Goal: Task Accomplishment & Management: Manage account settings

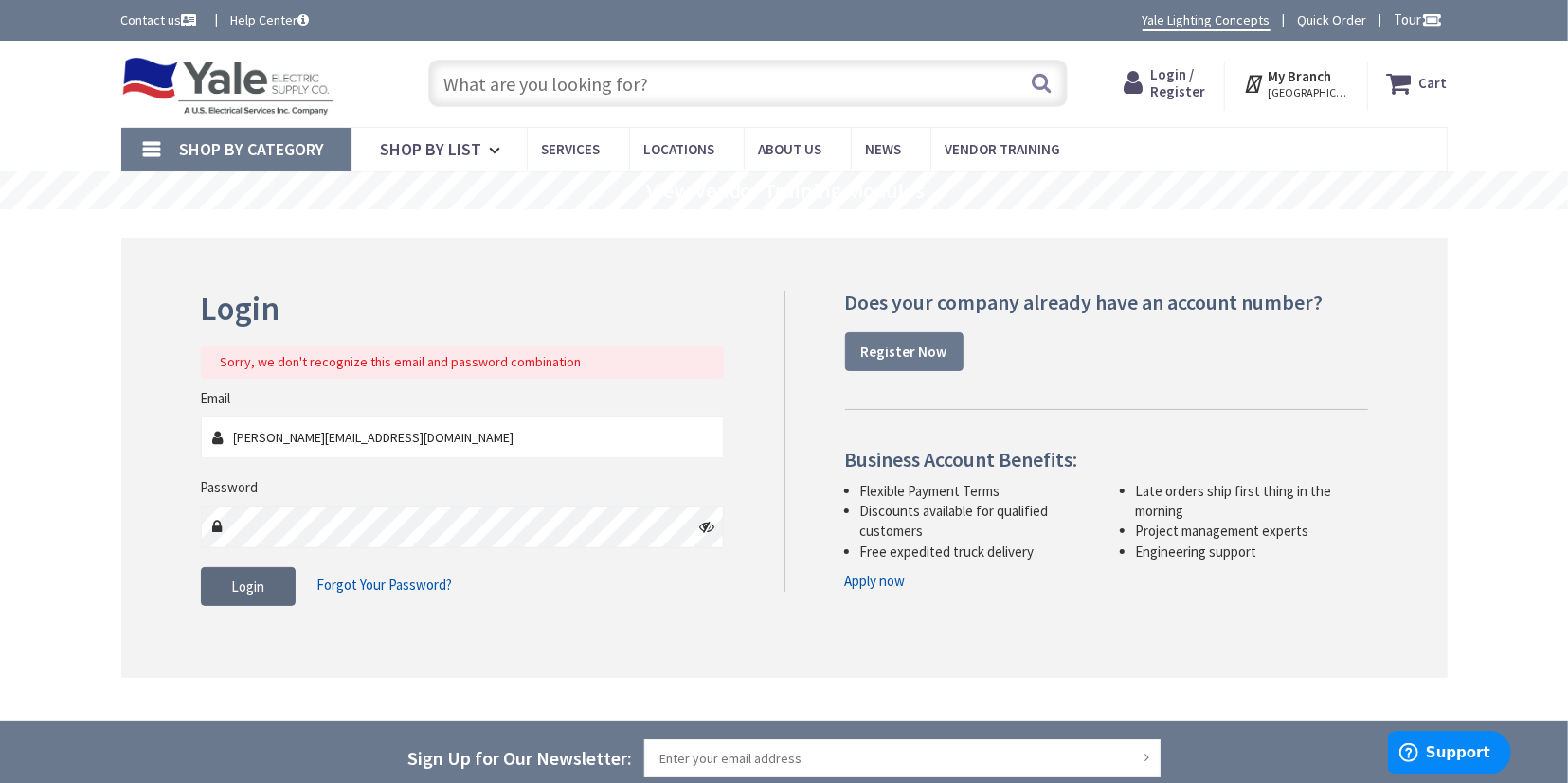
click at [248, 583] on span "Login" at bounding box center [247, 586] width 33 height 18
click at [710, 520] on icon at bounding box center [707, 526] width 15 height 15
click at [385, 583] on span "Forgot Your Password?" at bounding box center [385, 584] width 136 height 18
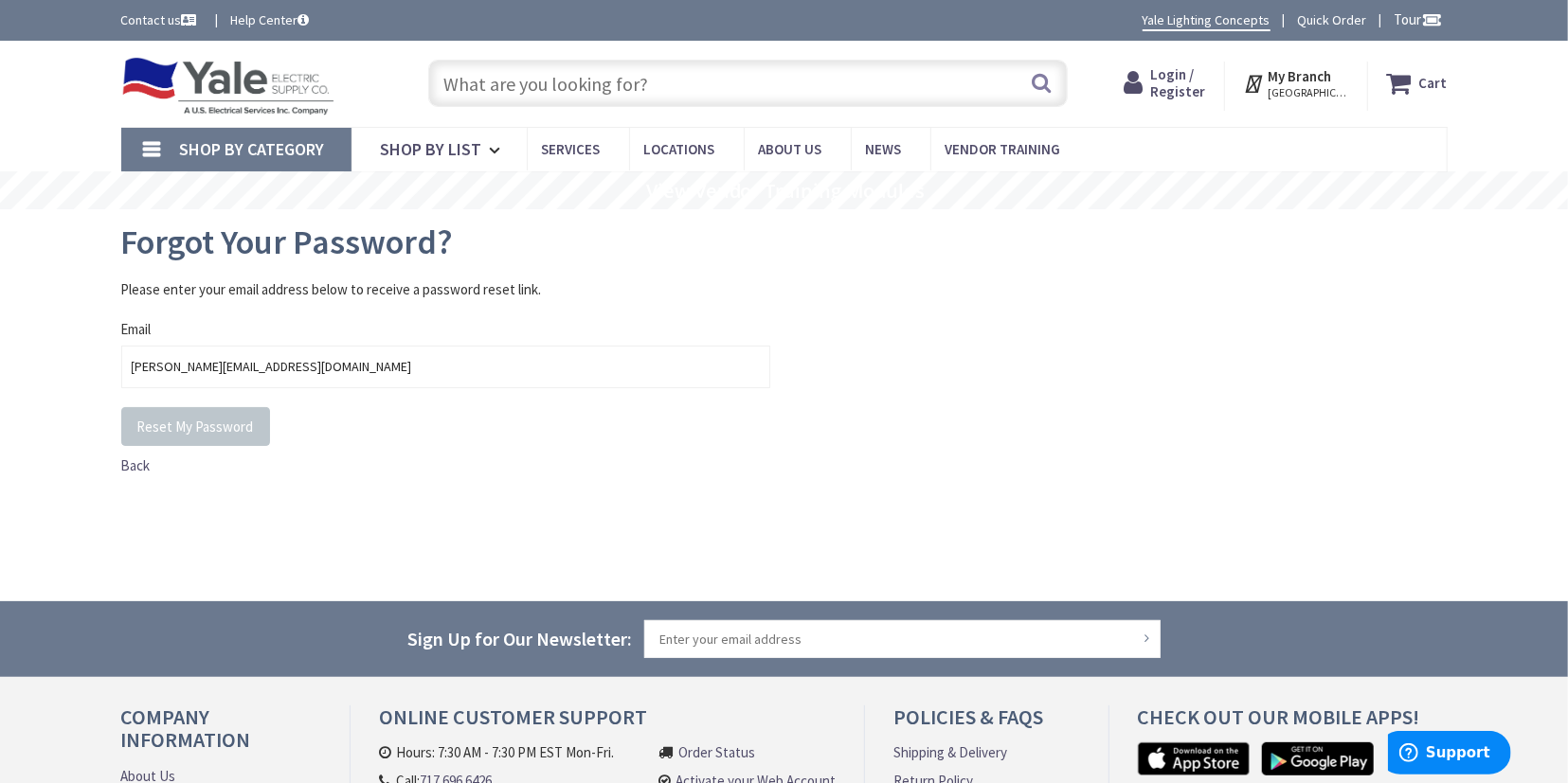
type input "Brian.Leathery@farfield.net"
click at [200, 430] on span "Reset My Password" at bounding box center [196, 427] width 117 height 18
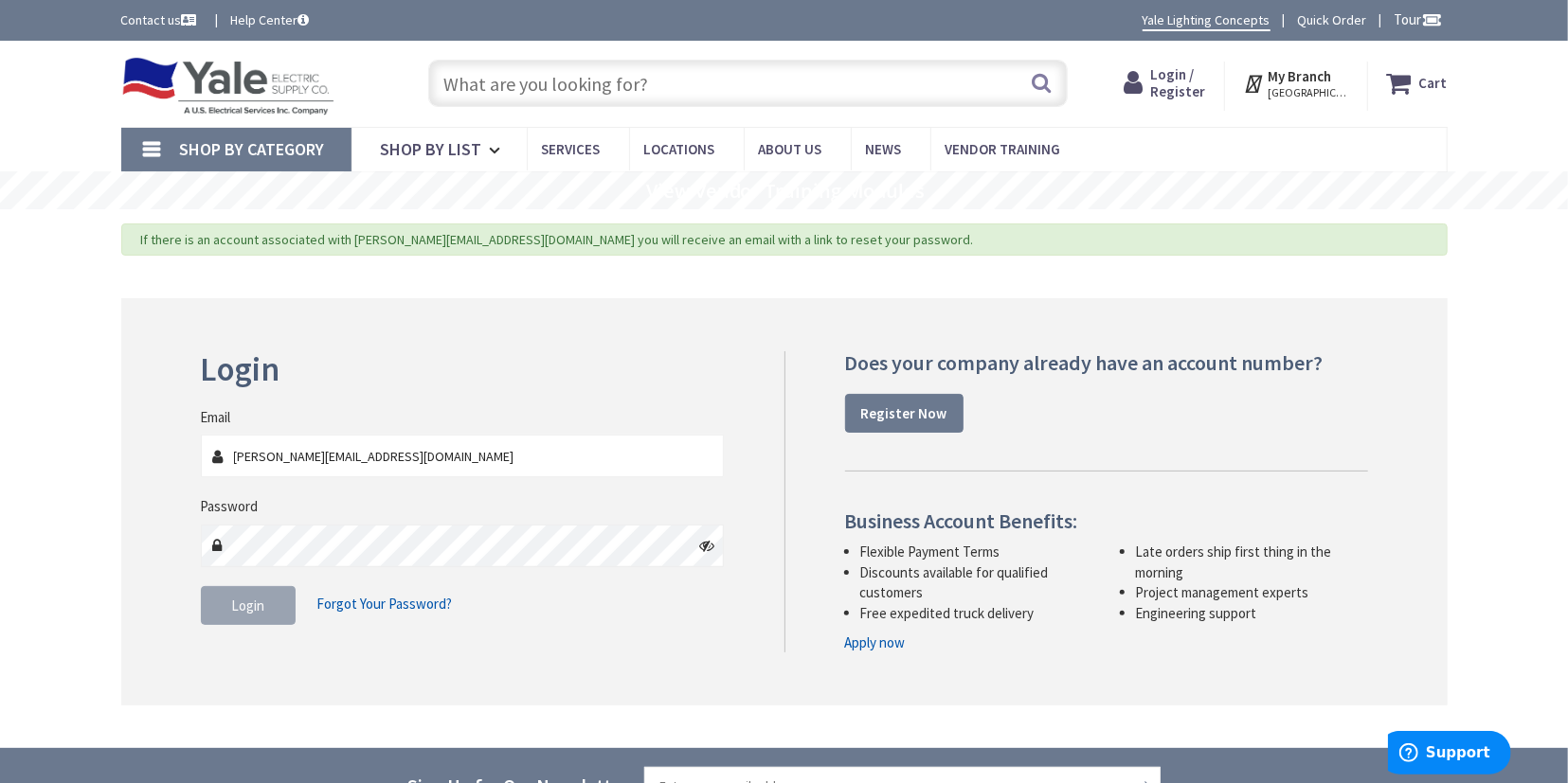
type input "[PERSON_NAME][EMAIL_ADDRESS][DOMAIN_NAME]"
